Goal: Task Accomplishment & Management: Use online tool/utility

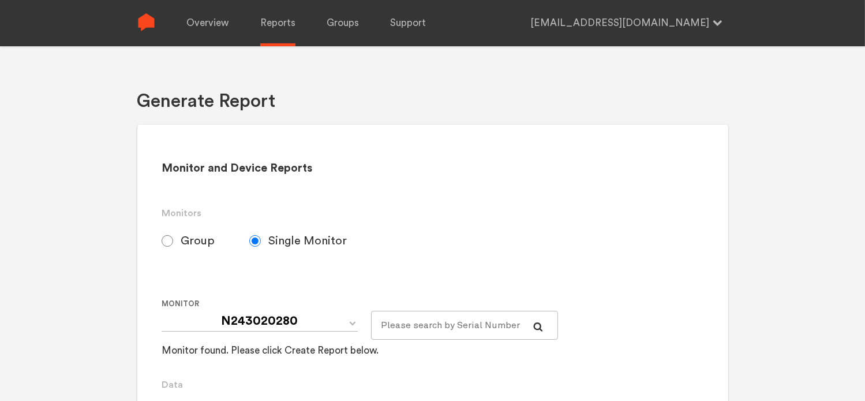
select select "Chugoku Electrical Instruments Default Group"
drag, startPoint x: 182, startPoint y: 235, endPoint x: 174, endPoint y: 239, distance: 9.6
click at [182, 236] on span "Group" at bounding box center [198, 241] width 34 height 14
click at [173, 236] on input "Group" at bounding box center [168, 241] width 12 height 12
radio input "true"
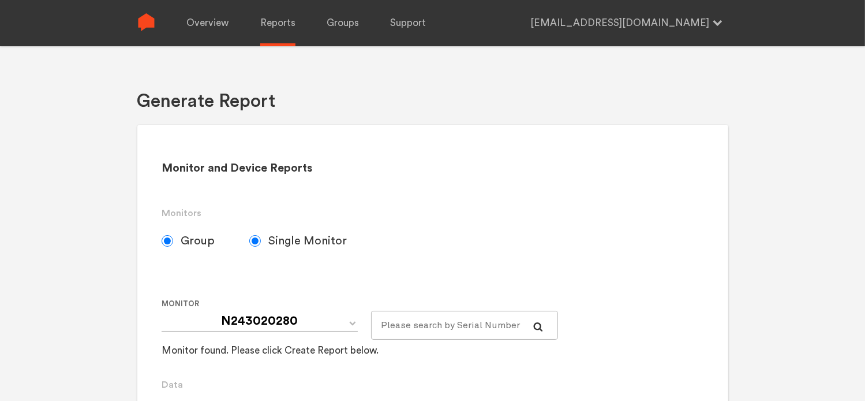
radio input "false"
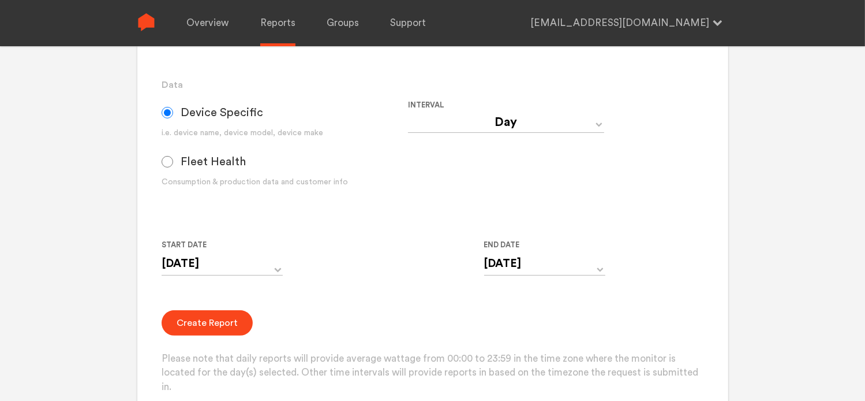
scroll to position [289, 0]
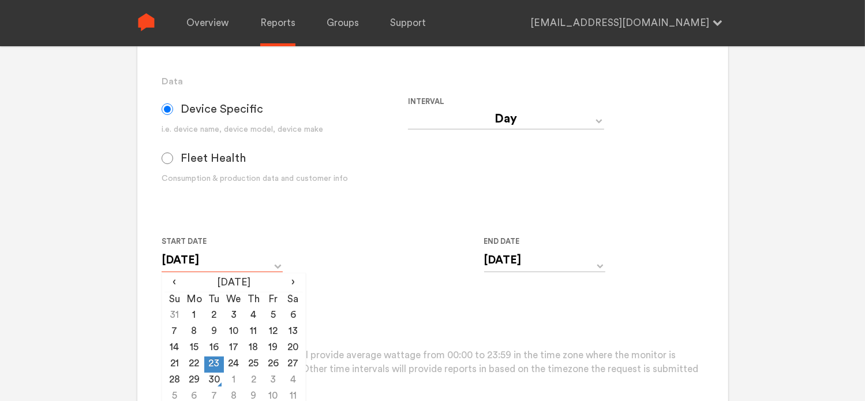
click at [277, 263] on input "[DATE]" at bounding box center [222, 260] width 121 height 24
click at [199, 380] on td "29" at bounding box center [194, 380] width 20 height 16
type input "[DATE]"
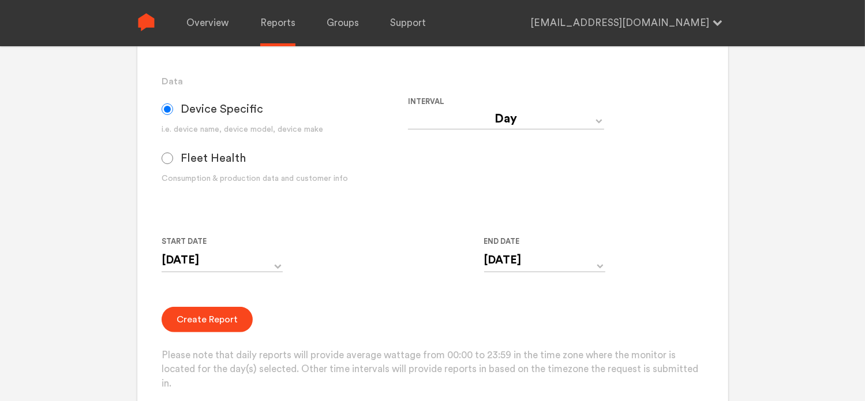
click at [386, 316] on div "Create Report Please note that daily reports will provide average wattage from …" at bounding box center [433, 348] width 542 height 84
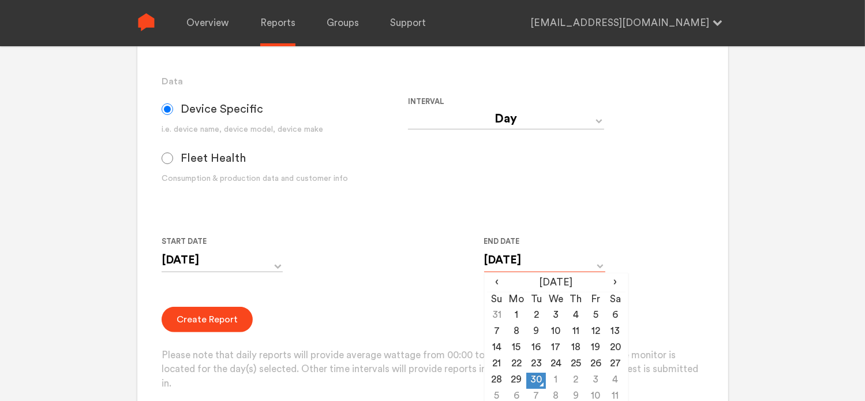
click at [517, 264] on input "[DATE]" at bounding box center [544, 260] width 121 height 24
click at [517, 383] on td "29" at bounding box center [517, 380] width 20 height 16
type input "[DATE]"
click at [303, 290] on form "Group Single Monitor Monitor Group Chugoku Electrical Instruments Default Group…" at bounding box center [433, 164] width 542 height 453
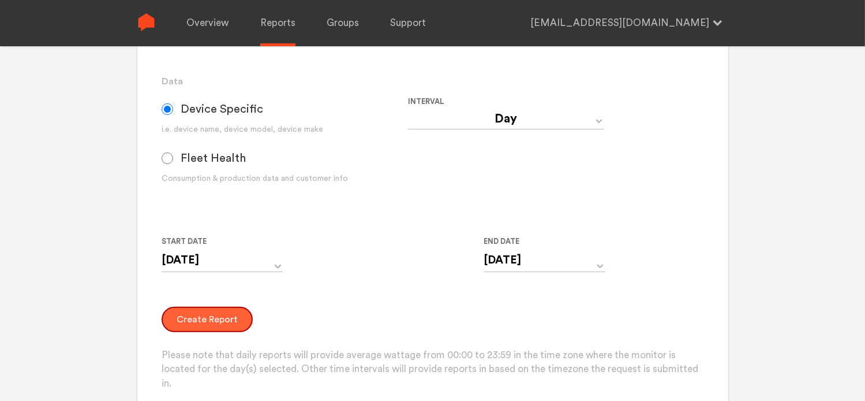
click at [212, 317] on button "Create Report" at bounding box center [207, 318] width 91 height 25
click at [199, 324] on button "Create Report" at bounding box center [207, 318] width 91 height 25
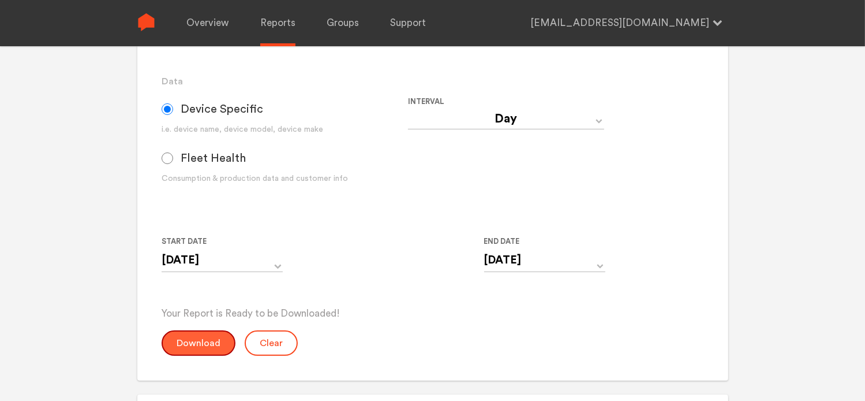
click at [200, 348] on button "Download" at bounding box center [199, 342] width 74 height 25
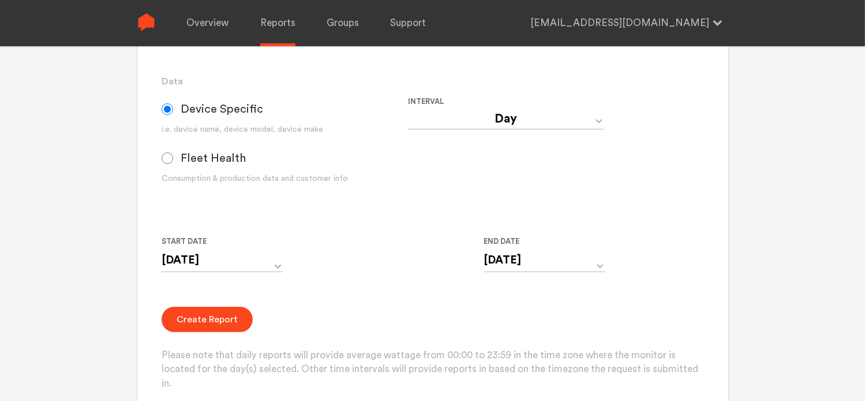
click at [495, 124] on select "Day Year Month Week Hour 30 Minute 15 Minute 5 Minute Minute" at bounding box center [506, 119] width 196 height 21
select select "Minute"
click at [408, 109] on select "Day Year Month Week Hour 30 Minute 15 Minute 5 Minute Minute" at bounding box center [506, 119] width 196 height 21
type input "[DATE] 12:00 AM"
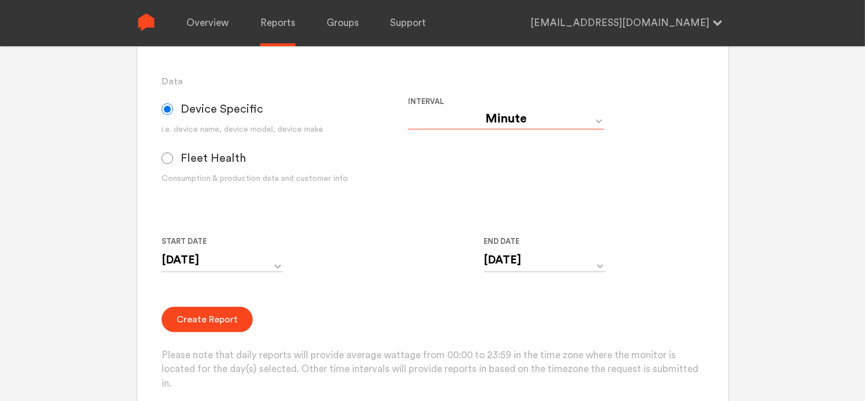
type input "[DATE] 11:59 PM"
click at [358, 295] on form "Group Single Monitor Monitor Group Chugoku Electrical Instruments Default Group…" at bounding box center [433, 164] width 542 height 453
click at [211, 311] on button "Create Report" at bounding box center [207, 318] width 91 height 25
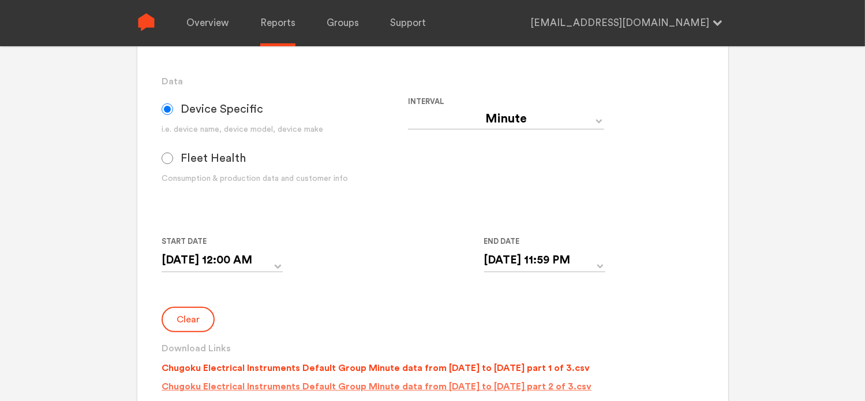
scroll to position [462, 0]
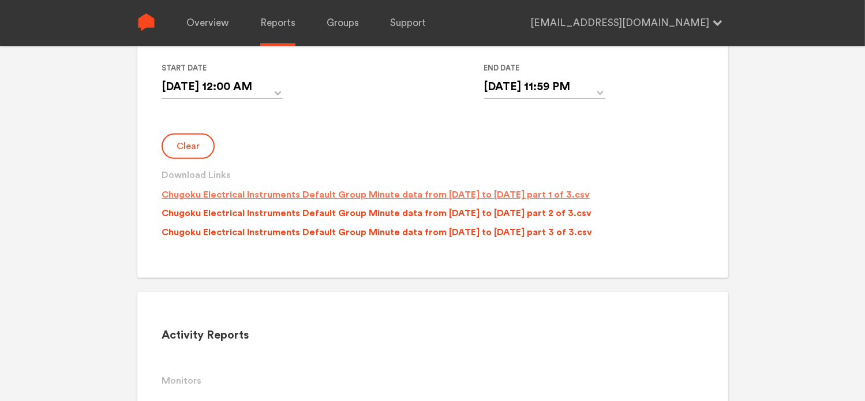
click at [374, 194] on p "Chugoku Electrical Instruments Default Group Minute data from [DATE] to [DATE] …" at bounding box center [376, 195] width 428 height 14
click at [377, 212] on p "Chugoku Electrical Instruments Default Group Minute data from [DATE] to [DATE] …" at bounding box center [377, 213] width 430 height 14
click at [376, 233] on p "Chugoku Electrical Instruments Default Group Minute data from [DATE] to [DATE] …" at bounding box center [377, 232] width 431 height 14
